Goal: Task Accomplishment & Management: Complete application form

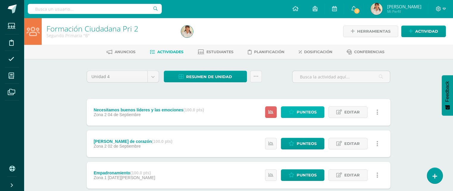
click at [313, 112] on span "Punteos" at bounding box center [306, 112] width 20 height 11
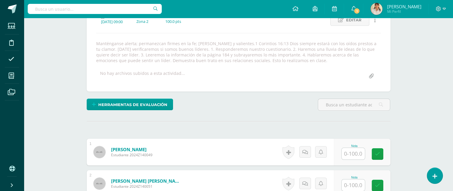
scroll to position [90, 0]
click at [355, 153] on input "text" at bounding box center [356, 154] width 24 height 12
type input "95"
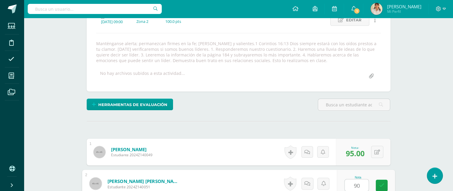
type input "90"
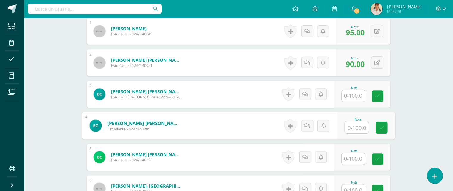
click at [352, 126] on input "text" at bounding box center [356, 128] width 24 height 12
type input "95"
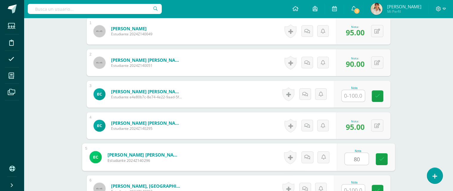
type input "80"
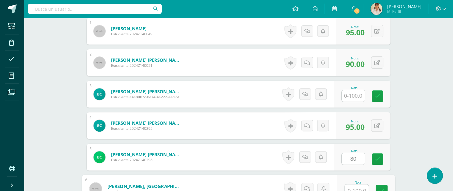
scroll to position [216, 0]
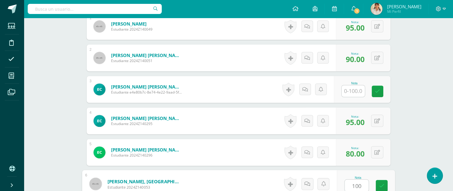
type input "100"
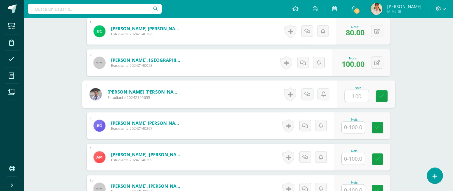
type input "100"
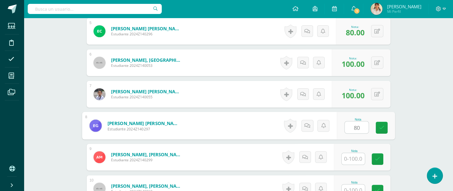
type input "80"
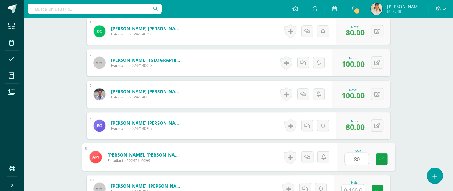
type input "80"
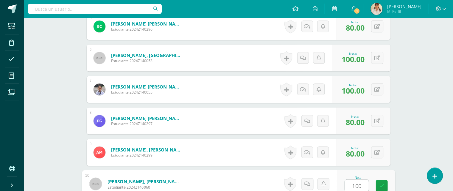
type input "100"
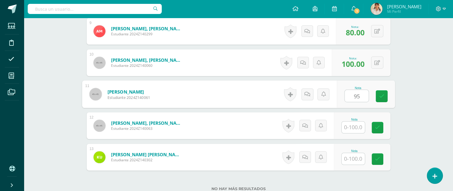
type input "95"
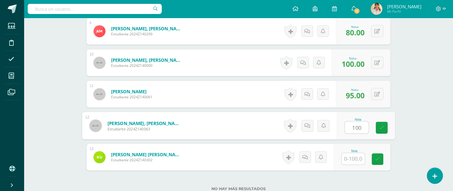
type input "100"
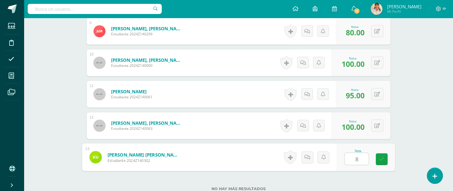
type input "80"
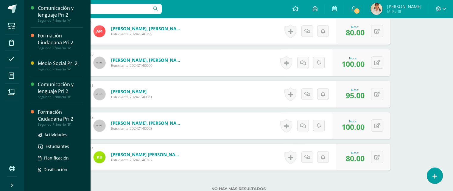
click at [46, 116] on div "Formación Ciudadana Pri 2" at bounding box center [60, 116] width 45 height 14
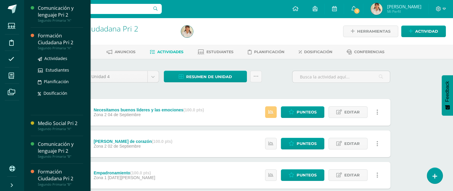
click at [51, 36] on div "Formación Ciudadana Pri 2" at bounding box center [60, 39] width 45 height 14
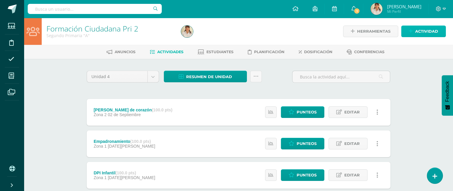
click at [416, 28] on span "Actividad" at bounding box center [426, 31] width 23 height 11
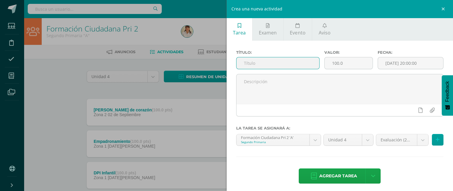
click at [285, 62] on input "text" at bounding box center [277, 63] width 83 height 12
click at [313, 62] on input "necesitamos ser buenos líderes y sus" at bounding box center [277, 63] width 83 height 12
click at [310, 64] on input "necesitamos ser buenos líderes y sus" at bounding box center [277, 63] width 83 height 12
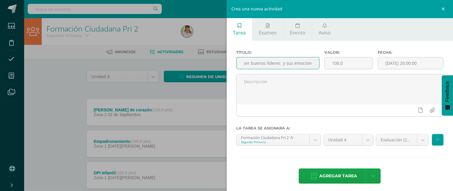
scroll to position [0, 29]
type input "necesitamos ser buenos líderes y sus emociones"
click at [401, 63] on input "[DATE] 20:00:00" at bounding box center [410, 63] width 65 height 12
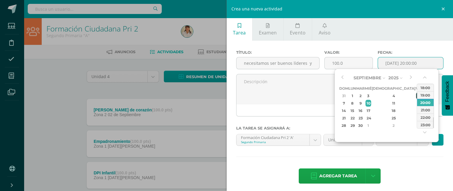
click at [416, 97] on div "5" at bounding box center [418, 96] width 5 height 7
click at [423, 75] on button "button" at bounding box center [425, 78] width 6 height 9
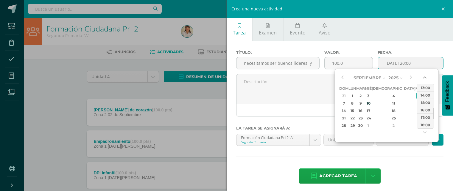
click at [423, 75] on button "button" at bounding box center [425, 78] width 6 height 9
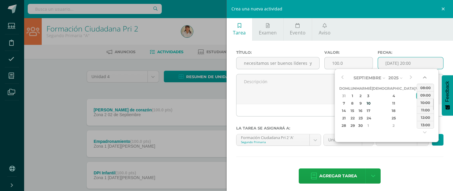
click at [423, 75] on button "button" at bounding box center [425, 78] width 6 height 9
click at [424, 108] on div "09:00" at bounding box center [425, 109] width 17 height 7
type input "2025-09-05 09:00"
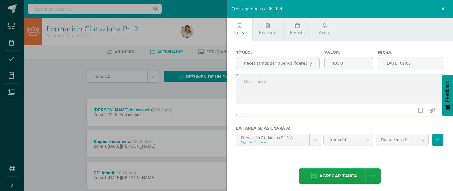
click at [328, 84] on textarea at bounding box center [339, 89] width 207 height 30
paste textarea "Manténganse alerta; permanezcan firmes en la fe; sean fuertes y valientes.1 Cor…"
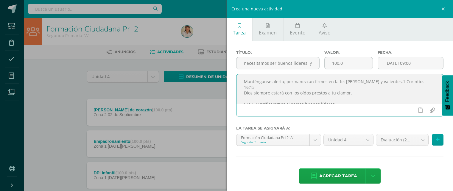
scroll to position [38, 0]
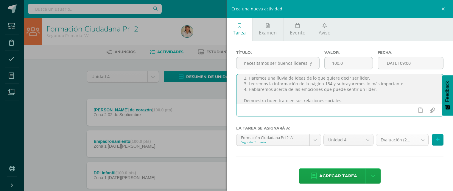
type textarea "Manténganse alerta; permanezcan firmes en la fe; sean fuertes y valientes.1 Cor…"
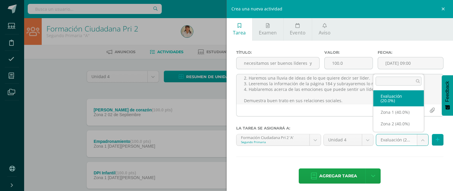
click at [419, 139] on body "Estudiantes Disciplina Asistencia Mis cursos Archivos Soporte Ayuda Reportar un…" at bounding box center [226, 161] width 453 height 323
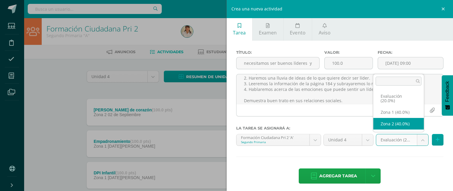
select select "27569"
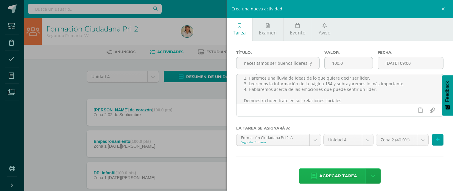
click at [340, 174] on span "Agregar tarea" at bounding box center [338, 176] width 38 height 15
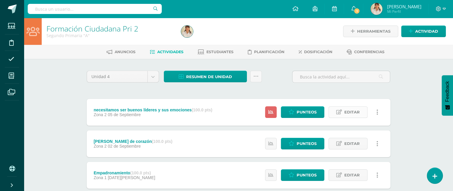
click at [351, 111] on span "Editar" at bounding box center [351, 112] width 15 height 11
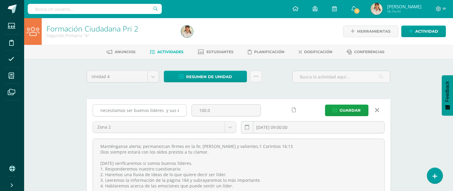
click at [103, 113] on input "necesitamos ser buenos líderes y sus emociones" at bounding box center [139, 111] width 93 height 12
type input "Necesitamos ser buenos líderes y sus emociones"
click at [348, 110] on span "Guardar" at bounding box center [349, 110] width 21 height 11
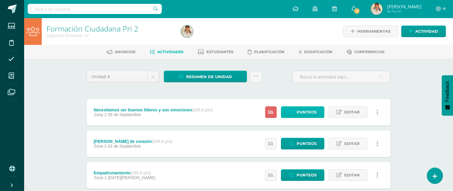
click at [299, 112] on span "Punteos" at bounding box center [306, 112] width 20 height 11
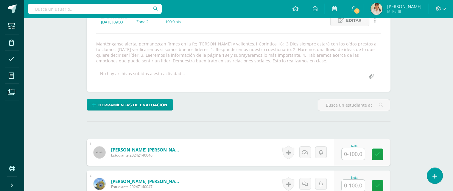
scroll to position [90, 0]
click at [354, 151] on input "text" at bounding box center [356, 154] width 24 height 12
type input "75"
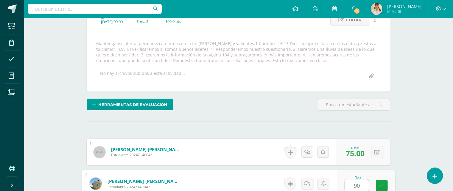
type input "90"
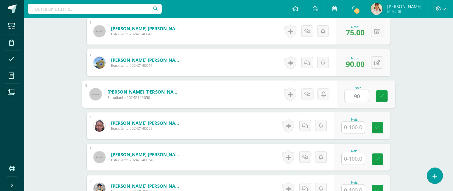
type input "90"
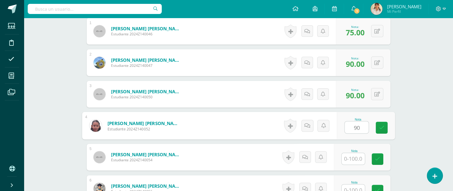
type input "90"
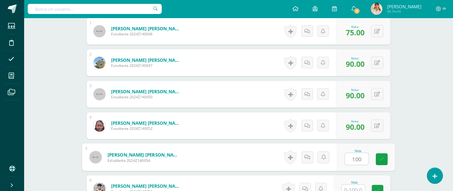
type input "100"
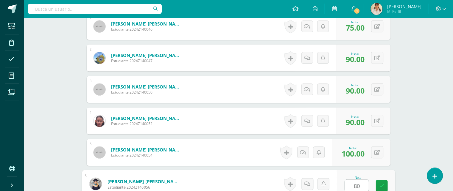
type input "80"
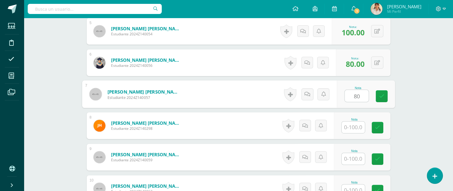
type input "80"
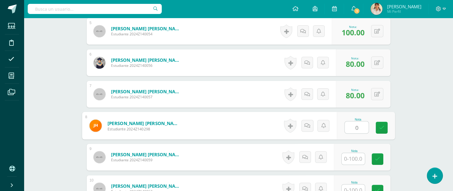
type input "0"
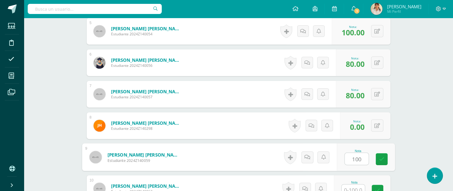
type input "100"
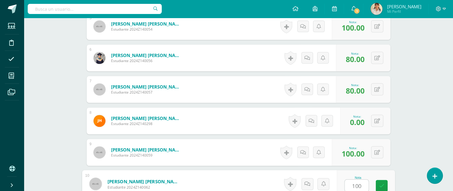
type input "100"
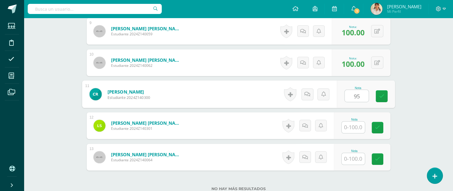
type input "95"
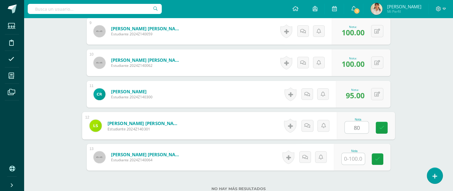
type input "80"
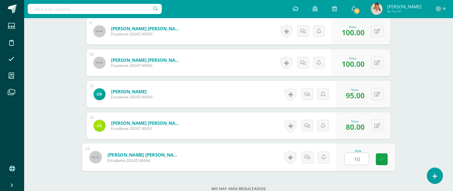
type input "100"
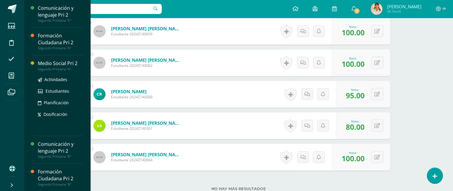
click at [43, 65] on div "Medio Social Pri 2" at bounding box center [60, 63] width 45 height 7
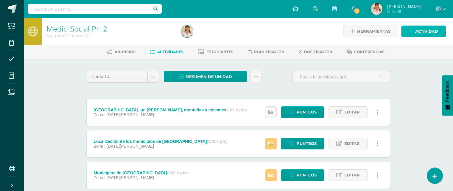
click at [415, 30] on span "Actividad" at bounding box center [426, 31] width 23 height 11
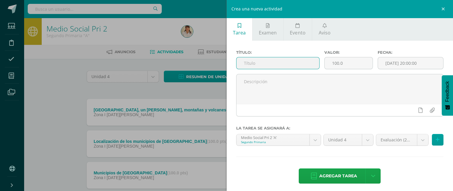
click at [288, 64] on input "text" at bounding box center [277, 63] width 83 height 12
type input "[GEOGRAPHIC_DATA], un [PERSON_NAME], montañas y volcanes"
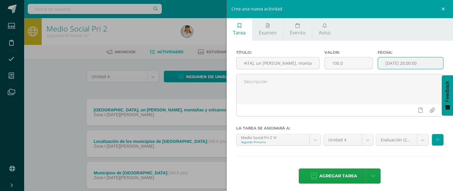
scroll to position [0, 0]
click at [409, 65] on input "[DATE] 20:00:00" at bounding box center [410, 63] width 65 height 12
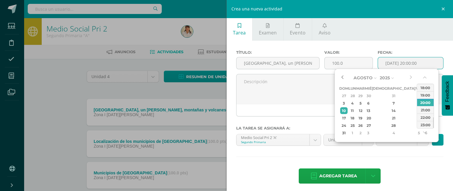
click at [343, 75] on button "button" at bounding box center [342, 78] width 6 height 9
click at [389, 126] on div "28" at bounding box center [393, 125] width 35 height 7
click at [424, 76] on button "button" at bounding box center [425, 78] width 6 height 9
click at [424, 78] on button "button" at bounding box center [425, 78] width 6 height 9
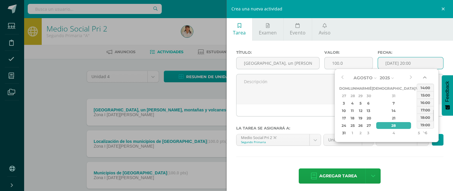
click at [424, 78] on button "button" at bounding box center [425, 78] width 6 height 9
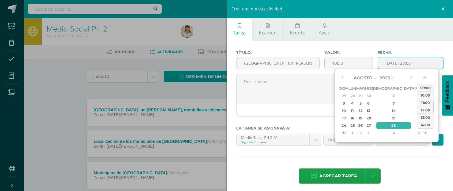
click at [424, 78] on button "button" at bounding box center [425, 78] width 6 height 9
click at [422, 85] on div "08:00" at bounding box center [425, 87] width 17 height 7
type input "[DATE] 08:00"
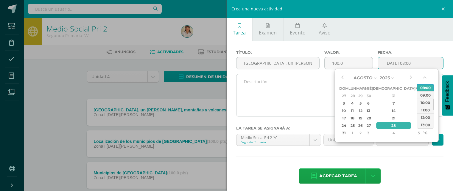
click at [261, 85] on textarea at bounding box center [339, 89] width 207 height 30
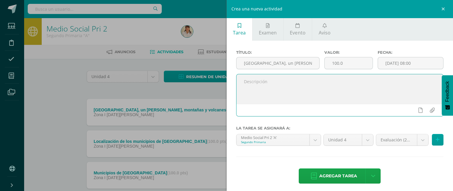
paste textarea "Manténgase alerta; permanezcan firmes en la fe; [PERSON_NAME] y fuertes. 1 Cori…"
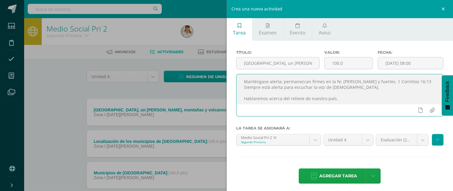
scroll to position [3, 0]
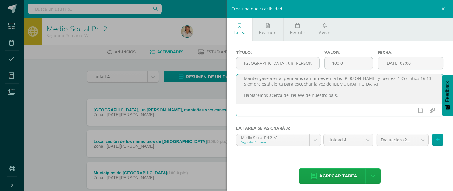
click at [254, 94] on textarea "Manténgase alerta; permanezcan firmes en la fe; sean valientes y fuertes. 1 Cor…" at bounding box center [339, 89] width 207 height 30
click at [259, 102] on textarea "Manténgase alerta; permanezcan firmes en la fe; sean valientes y fuertes. 1 Cor…" at bounding box center [339, 89] width 207 height 30
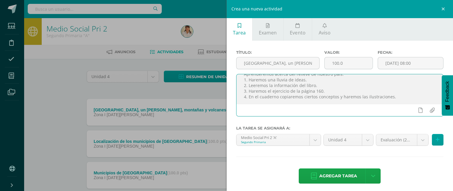
scroll to position [32, 0]
paste textarea "Asocia hechos históricos de su comunidad con los del municipio, reconociendo a …"
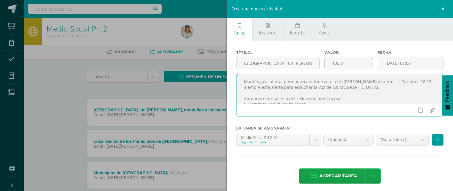
drag, startPoint x: 331, startPoint y: 99, endPoint x: 241, endPoint y: 83, distance: 91.1
click at [241, 83] on textarea "Manténgase alerta; permanezcan firmes en la fe; [PERSON_NAME] y fuertes. 1 Cori…" at bounding box center [339, 89] width 207 height 30
type textarea "Manténgase alerta; permanezcan firmes en la fe; [PERSON_NAME] y fuertes. 1 Cori…"
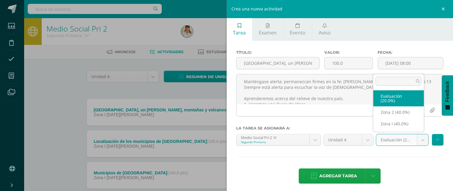
click at [418, 141] on body "Estudiantes Disciplina Asistencia Mis cursos Archivos Soporte Ayuda Reportar un…" at bounding box center [226, 146] width 453 height 292
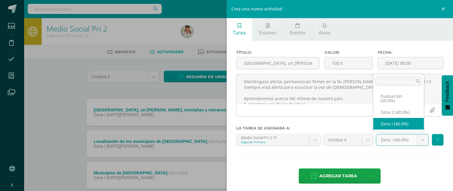
click at [417, 140] on body "Estudiantes Disciplina Asistencia Mis cursos Archivos Soporte Ayuda Reportar un…" at bounding box center [226, 146] width 453 height 292
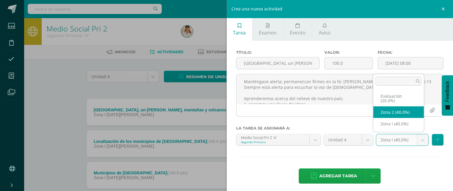
select select "27566"
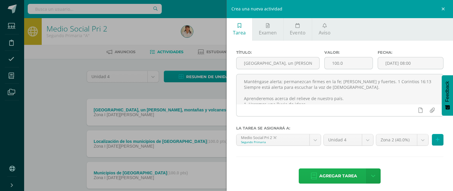
click at [337, 178] on span "Agregar tarea" at bounding box center [338, 176] width 38 height 15
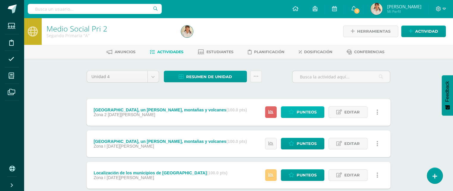
click at [293, 111] on icon at bounding box center [291, 112] width 6 height 5
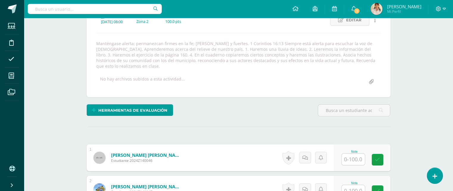
scroll to position [90, 0]
click at [354, 154] on input "text" at bounding box center [356, 160] width 24 height 12
type input "80"
type input "100"
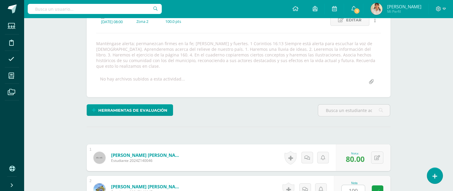
scroll to position [212, 0]
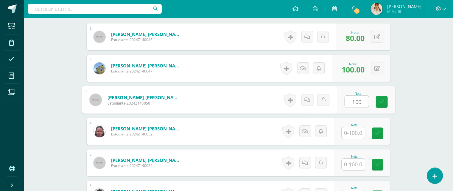
type input "100"
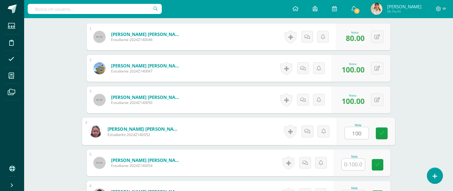
type input "100"
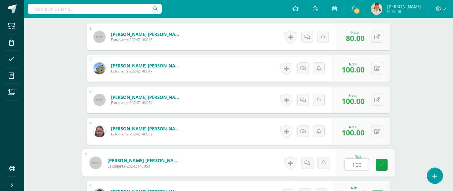
type input "100"
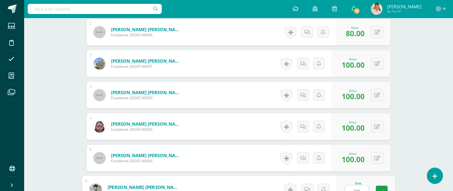
type input "90"
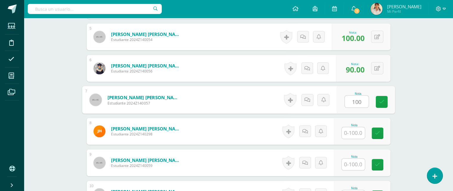
type input "100"
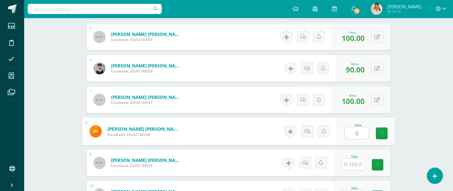
type input "0"
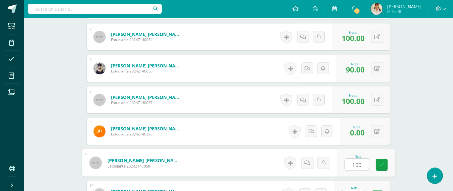
type input "100"
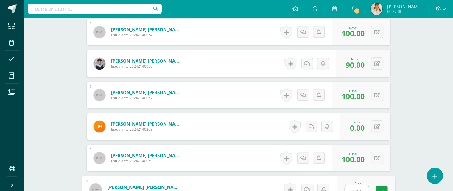
type input "100"
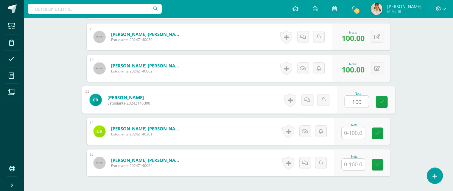
type input "100"
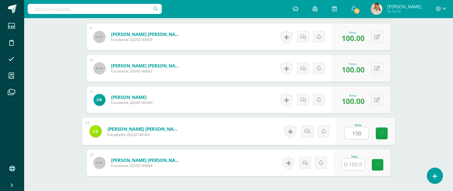
type input "100"
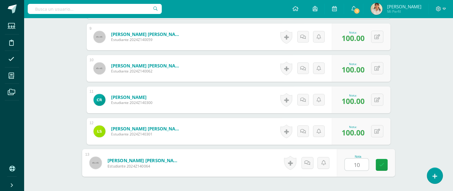
type input "100"
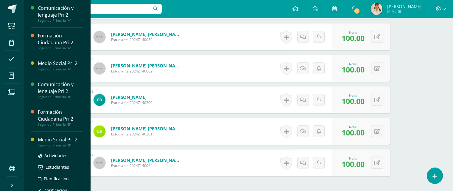
click at [37, 143] on div at bounding box center [34, 172] width 7 height 71
click at [52, 141] on div "Medio Social Pri 2" at bounding box center [60, 140] width 45 height 7
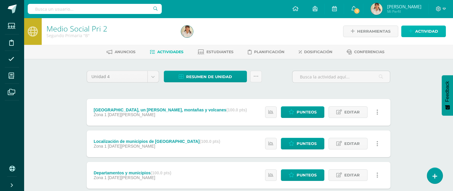
click at [416, 28] on span "Actividad" at bounding box center [426, 31] width 23 height 11
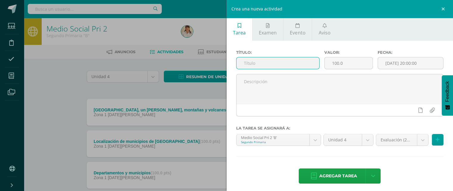
click at [277, 61] on input "text" at bounding box center [277, 63] width 83 height 12
type input "[GEOGRAPHIC_DATA], un [PERSON_NAME], montañas y volcanes"
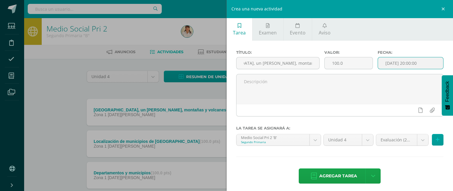
scroll to position [0, 0]
click at [408, 62] on input "[DATE] 20:00:00" at bounding box center [410, 63] width 65 height 12
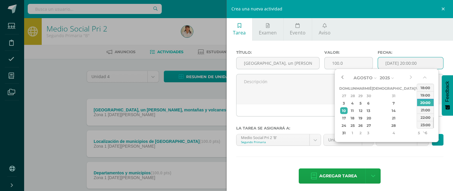
click at [342, 78] on button "button" at bounding box center [342, 78] width 6 height 9
click at [389, 126] on div "28" at bounding box center [393, 125] width 35 height 7
type input "2"
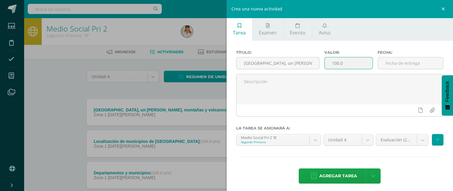
drag, startPoint x: 349, startPoint y: 64, endPoint x: 328, endPoint y: 63, distance: 20.9
click at [328, 63] on input "100.0" at bounding box center [348, 63] width 48 height 12
drag, startPoint x: 244, startPoint y: 63, endPoint x: 316, endPoint y: 64, distance: 71.7
click at [316, 64] on input "[GEOGRAPHIC_DATA], un [PERSON_NAME], montañas y volcanes" at bounding box center [277, 63] width 83 height 12
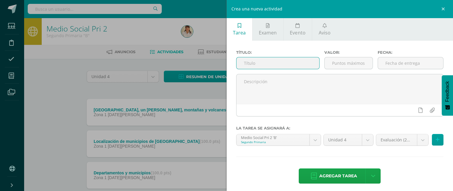
scroll to position [0, 0]
click at [10, 72] on div "Crea una nueva actividad Tarea Examen Evento Aviso Título: Valor: Fecha: La tar…" at bounding box center [226, 95] width 453 height 191
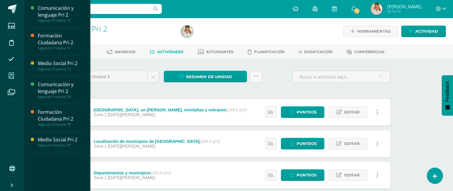
click at [10, 72] on span at bounding box center [11, 75] width 13 height 13
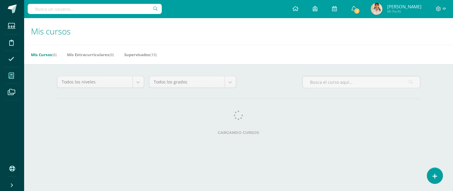
click at [54, 70] on div "Todos los niveles Todos los niveles Nivel de Pruebas Bachillerato Primaria Bási…" at bounding box center [238, 106] width 387 height 85
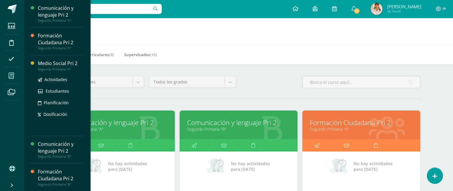
click at [47, 65] on div "Medio Social Pri 2" at bounding box center [60, 63] width 45 height 7
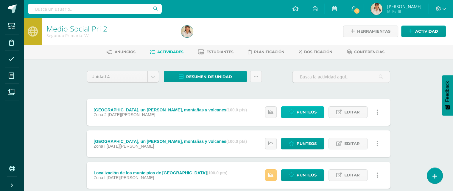
click at [298, 113] on span "Punteos" at bounding box center [306, 112] width 20 height 11
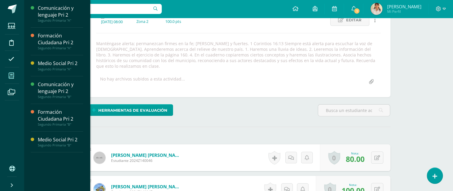
scroll to position [90, 0]
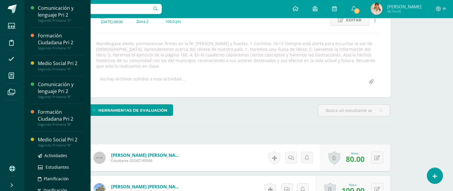
click at [56, 141] on div "Medio Social Pri 2" at bounding box center [60, 140] width 45 height 7
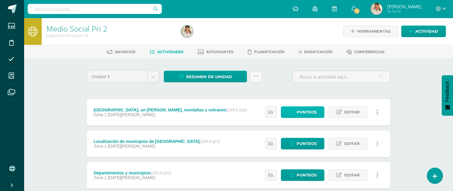
click at [301, 110] on span "Punteos" at bounding box center [306, 112] width 20 height 11
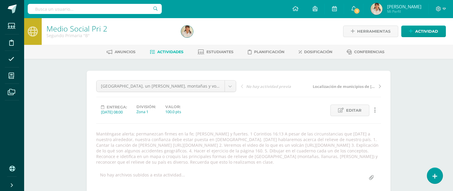
click at [167, 51] on span "Actividades" at bounding box center [170, 52] width 26 height 4
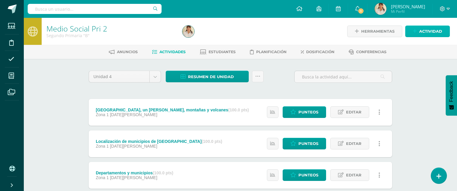
click at [426, 30] on span "Actividad" at bounding box center [430, 31] width 23 height 11
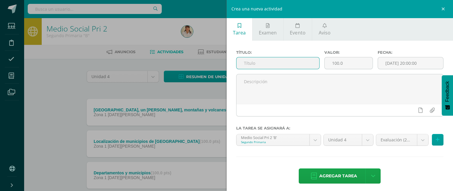
click at [250, 62] on input "text" at bounding box center [277, 63] width 83 height 12
type input "El volcán"
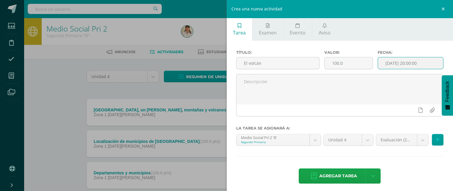
click at [390, 63] on input "[DATE] 20:00:00" at bounding box center [410, 63] width 65 height 12
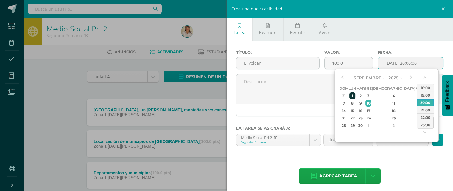
click at [355, 96] on div "1" at bounding box center [352, 96] width 6 height 7
click at [423, 77] on button "button" at bounding box center [425, 78] width 6 height 9
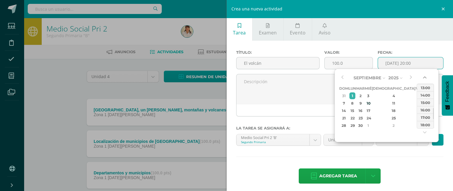
click at [423, 77] on button "button" at bounding box center [425, 78] width 6 height 9
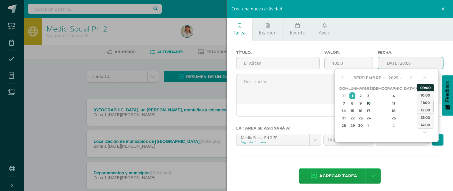
click at [423, 87] on div "09:00" at bounding box center [425, 87] width 17 height 7
type input "2025-09-01 09:00"
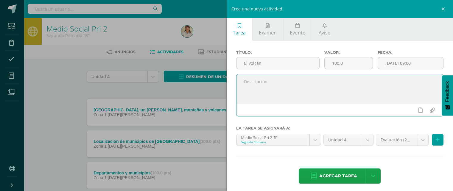
click at [282, 91] on textarea at bounding box center [339, 89] width 207 height 30
paste textarea "Manténgase alerta; permanezcan firmes en la fe; sean valientes y fuertes. 1 Cor…"
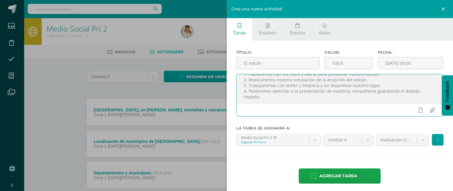
scroll to position [38, 0]
paste textarea "Participa responsablemente en la organización del aula y del hogar para propici…"
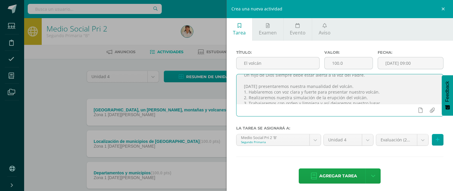
scroll to position [0, 0]
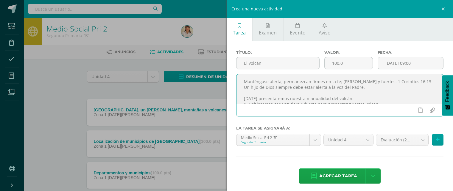
drag, startPoint x: 330, startPoint y: 102, endPoint x: 244, endPoint y: 79, distance: 89.7
click at [244, 79] on textarea "Manténgase alerta; permanezcan firmes en la fe; [PERSON_NAME] y fuertes. 1 Cori…" at bounding box center [339, 89] width 207 height 30
type textarea "Manténgase alerta; permanezcan firmes en la fe; [PERSON_NAME] y fuertes. 1 Cori…"
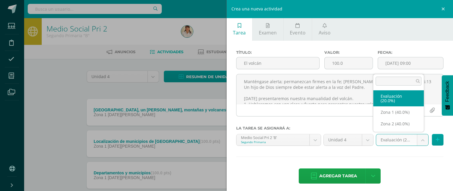
click at [420, 139] on body "Estudiantes Disciplina Asistencia Mis cursos Archivos Soporte Ayuda Reportar un…" at bounding box center [226, 146] width 453 height 292
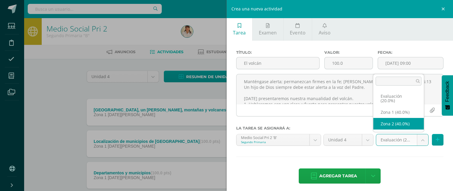
select select "27581"
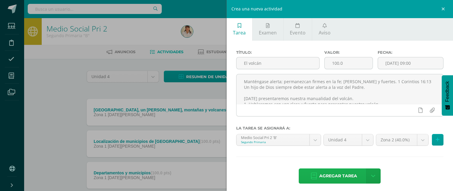
click at [345, 176] on span "Agregar tarea" at bounding box center [338, 176] width 38 height 15
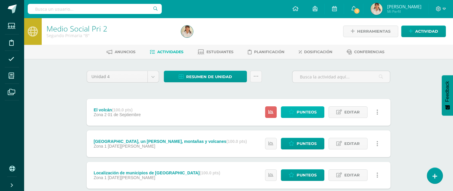
click at [300, 110] on span "Punteos" at bounding box center [306, 112] width 20 height 11
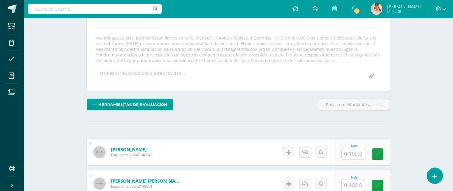
scroll to position [96, 0]
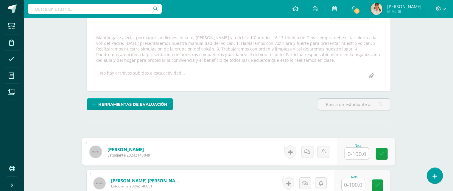
click at [351, 151] on input "text" at bounding box center [356, 154] width 24 height 12
type input "100"
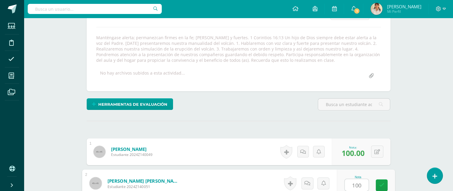
type input "100"
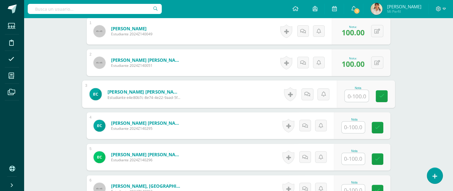
click at [355, 128] on input "text" at bounding box center [352, 128] width 23 height 12
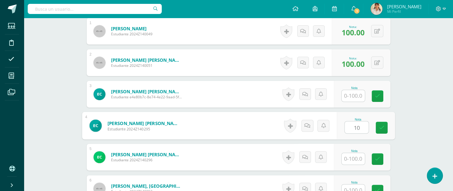
type input "1"
type input "90"
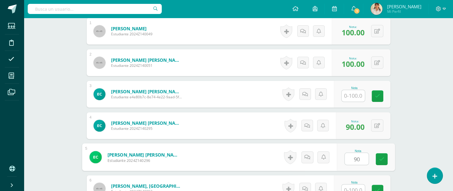
type input "90"
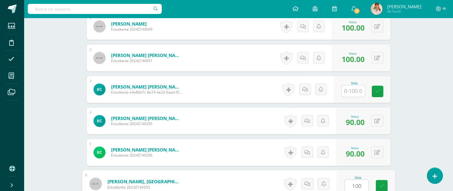
type input "100"
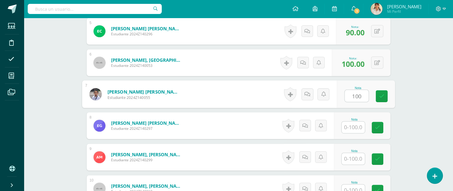
type input "100"
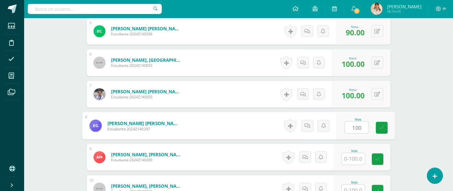
type input "100"
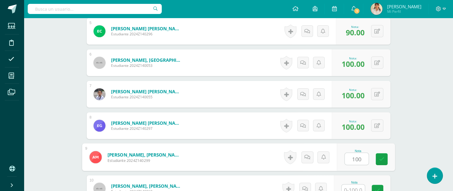
type input "100"
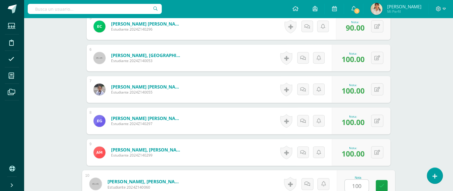
type input "100"
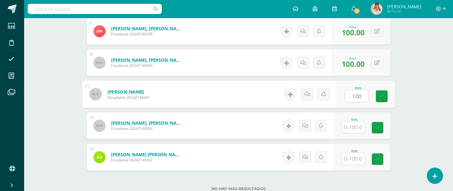
type input "100"
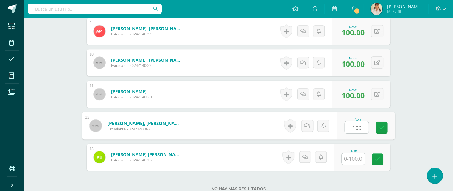
type input "100"
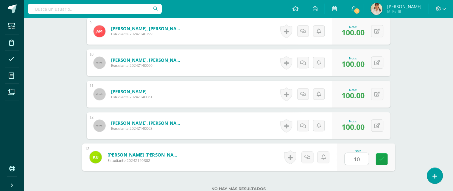
type input "100"
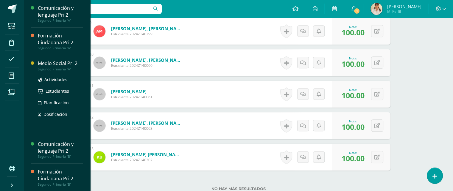
click at [49, 64] on div "Medio Social Pri 2" at bounding box center [60, 63] width 45 height 7
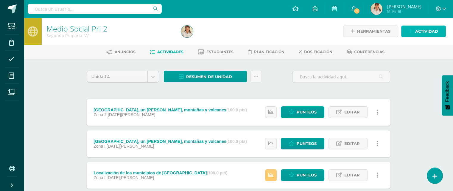
click at [419, 32] on span "Actividad" at bounding box center [426, 31] width 23 height 11
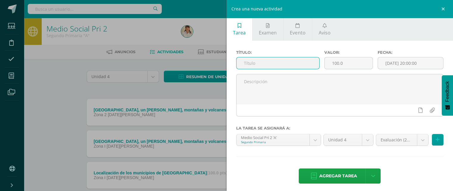
click at [280, 63] on input "text" at bounding box center [277, 63] width 83 height 12
type input "El volcán"
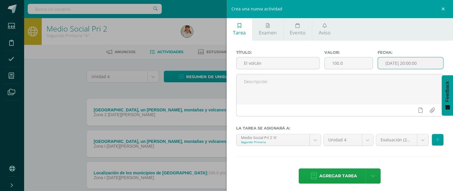
click at [388, 65] on input "[DATE] 20:00:00" at bounding box center [410, 63] width 65 height 12
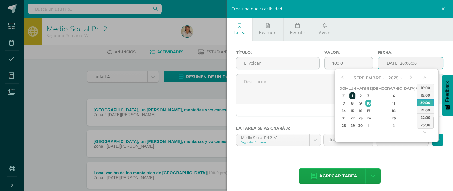
click at [355, 95] on div "1" at bounding box center [352, 96] width 6 height 7
click at [424, 77] on button "button" at bounding box center [425, 78] width 6 height 9
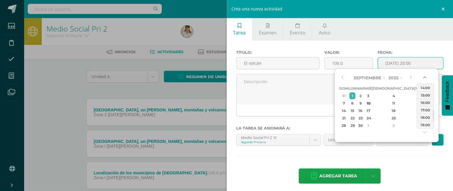
click at [424, 77] on button "button" at bounding box center [425, 78] width 6 height 9
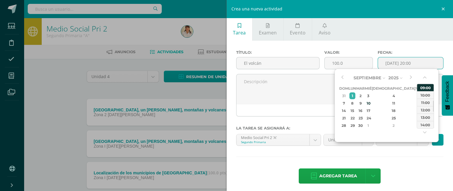
click at [425, 88] on div "09:00" at bounding box center [425, 87] width 17 height 7
type input "[DATE] 09:00"
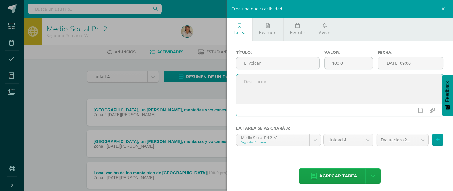
click at [290, 85] on textarea at bounding box center [339, 89] width 207 height 30
paste textarea "Manténgase alerta; permanezcan firmes en la fe; [PERSON_NAME] y fuertes. 1 Cori…"
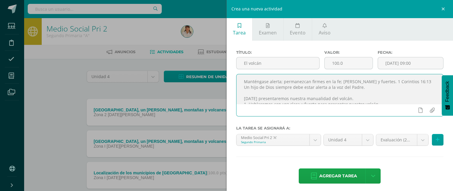
scroll to position [49, 0]
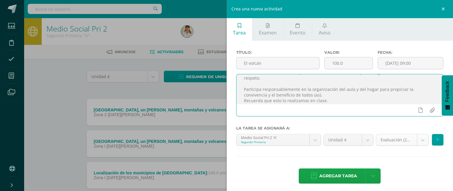
type textarea "Manténgase alerta; permanezcan firmes en la fe; [PERSON_NAME] y fuertes. 1 Cori…"
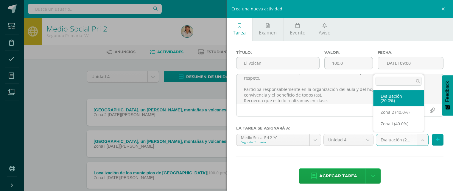
click at [417, 139] on body "Estudiantes Disciplina Asistencia Mis cursos Archivos Soporte Ayuda Reportar un…" at bounding box center [226, 161] width 453 height 323
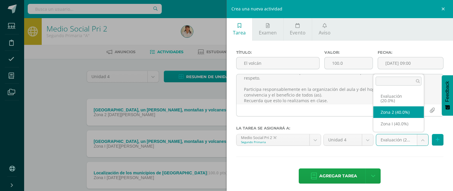
select select "27566"
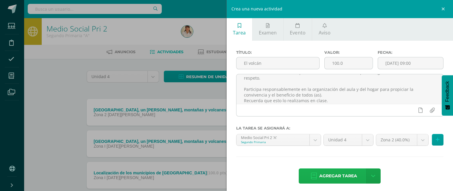
click at [331, 177] on span "Agregar tarea" at bounding box center [338, 176] width 38 height 15
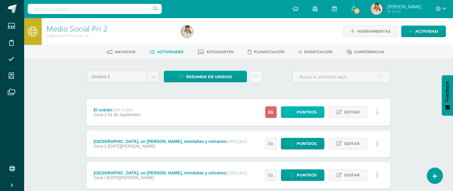
click at [305, 113] on span "Punteos" at bounding box center [306, 112] width 20 height 11
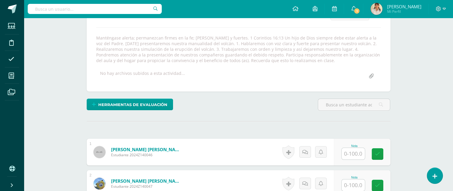
scroll to position [96, 0]
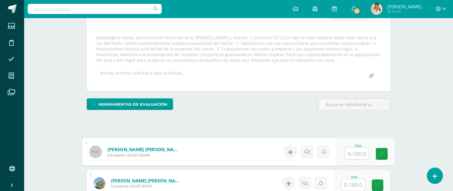
click at [355, 154] on input "text" at bounding box center [356, 154] width 24 height 12
type input "90"
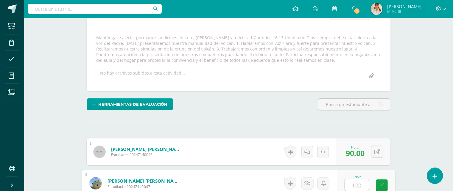
type input "100"
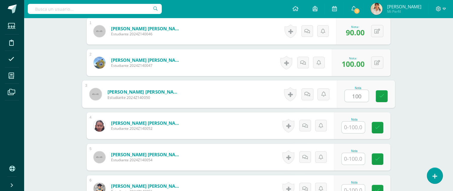
type input "100"
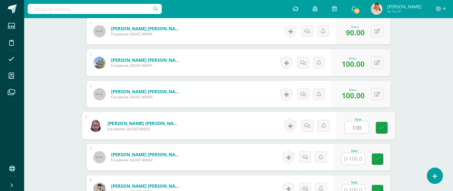
type input "100"
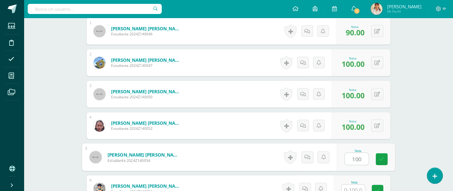
type input "100"
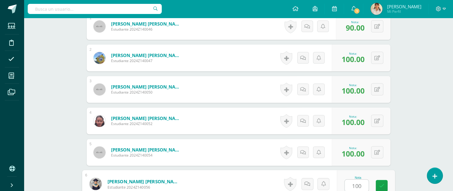
type input "100"
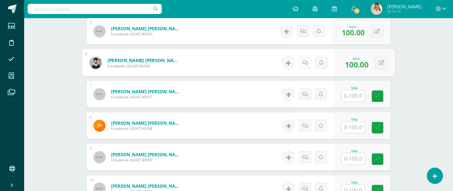
click at [302, 62] on icon at bounding box center [305, 62] width 6 height 5
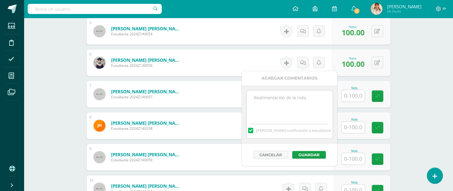
click at [274, 101] on textarea at bounding box center [289, 105] width 86 height 30
type textarea "Excelente presentación, aprendimos mucho de tu exposición."
click at [304, 154] on button "Guardar" at bounding box center [309, 155] width 34 height 8
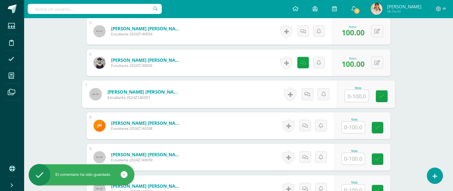
click at [356, 95] on input "text" at bounding box center [356, 96] width 24 height 12
type input "100"
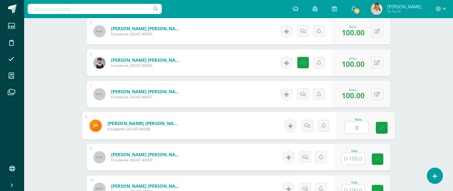
type input "0"
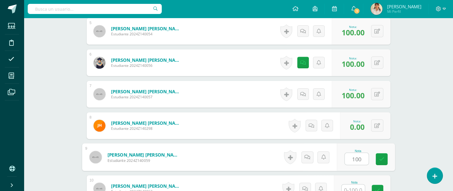
type input "100"
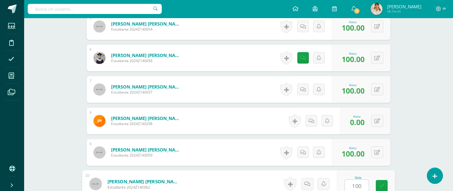
type input "100"
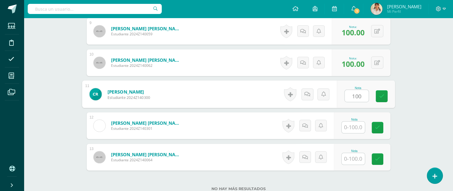
type input "100"
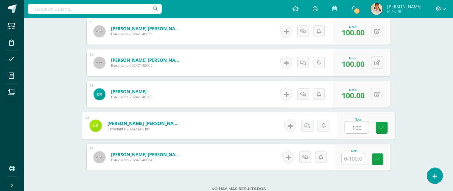
type input "100"
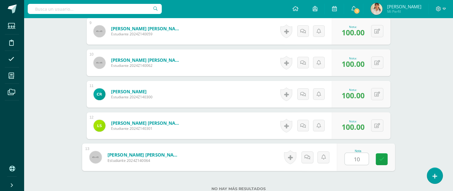
type input "100"
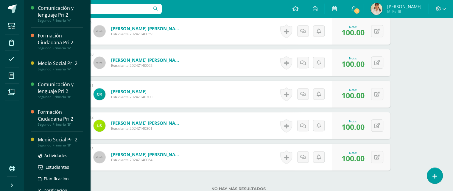
click at [51, 141] on div "Medio Social Pri 2" at bounding box center [60, 140] width 45 height 7
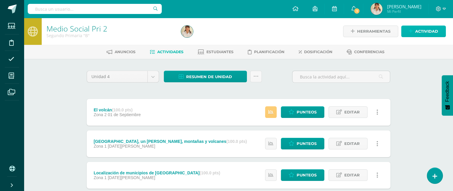
click at [414, 32] on link "Actividad" at bounding box center [423, 32] width 45 height 12
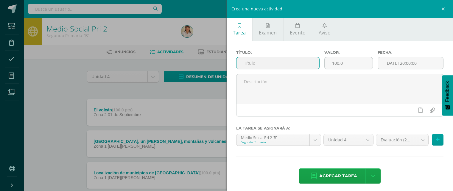
click at [277, 64] on input "text" at bounding box center [277, 63] width 83 height 12
type input "El volcán"
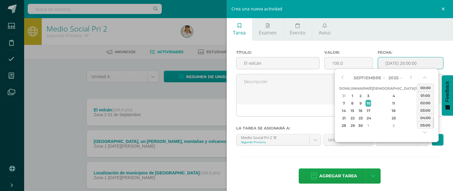
click at [413, 64] on input "[DATE] 20:00:00" at bounding box center [410, 63] width 65 height 12
click at [353, 96] on div "1" at bounding box center [352, 96] width 6 height 7
click at [423, 76] on button "button" at bounding box center [425, 78] width 6 height 9
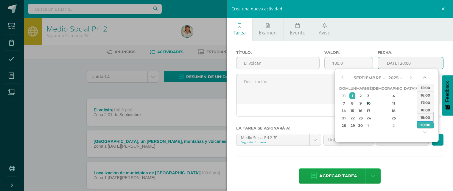
click at [423, 76] on button "button" at bounding box center [425, 78] width 6 height 9
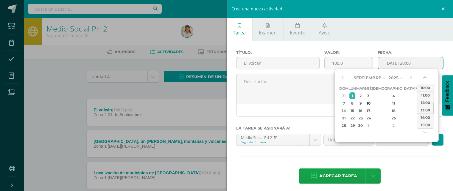
click at [423, 76] on button "button" at bounding box center [425, 78] width 6 height 9
click at [425, 95] on div "09:00" at bounding box center [425, 94] width 17 height 7
type input "2025-09-01 09:00"
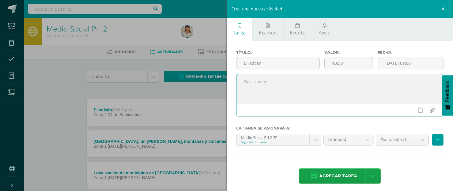
click at [271, 85] on textarea at bounding box center [339, 89] width 207 height 30
paste textarea "Manténgase alerta; permanezcan firmes en la fe; [PERSON_NAME] y fuertes. 1 Cori…"
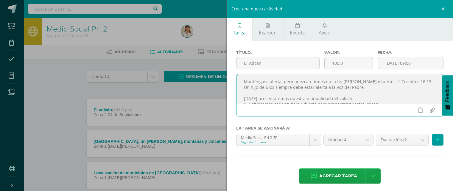
scroll to position [49, 0]
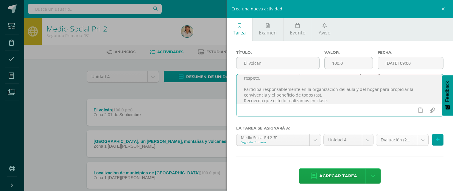
type textarea "Manténgase alerta; permanezcan firmes en la fe; [PERSON_NAME] y fuertes. 1 Cori…"
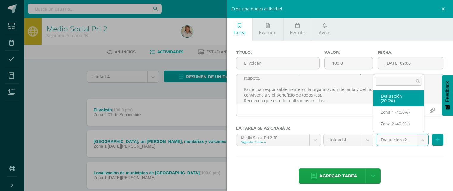
click at [417, 140] on body "Estudiantes Disciplina Asistencia Mis cursos Archivos Soporte Ayuda Reportar un…" at bounding box center [226, 161] width 453 height 323
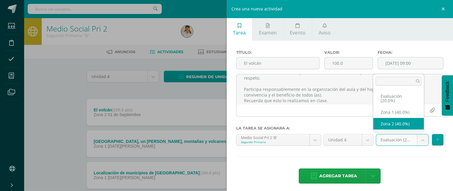
select select "27581"
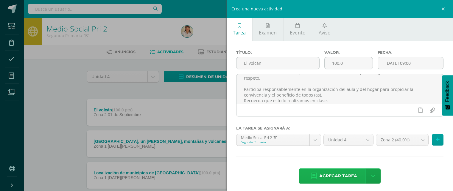
click at [332, 174] on span "Agregar tarea" at bounding box center [338, 176] width 38 height 15
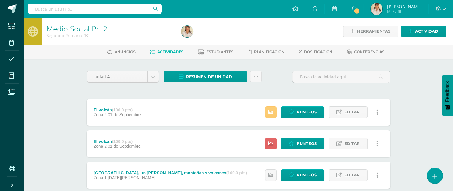
click at [377, 143] on icon at bounding box center [377, 144] width 2 height 7
click at [355, 182] on link "Eliminar" at bounding box center [366, 181] width 61 height 9
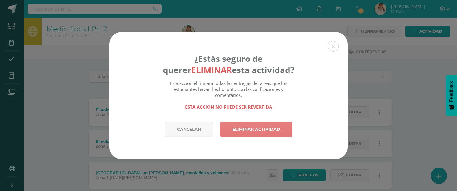
click at [250, 126] on link "Eliminar actividad" at bounding box center [256, 129] width 72 height 15
